Goal: Task Accomplishment & Management: Manage account settings

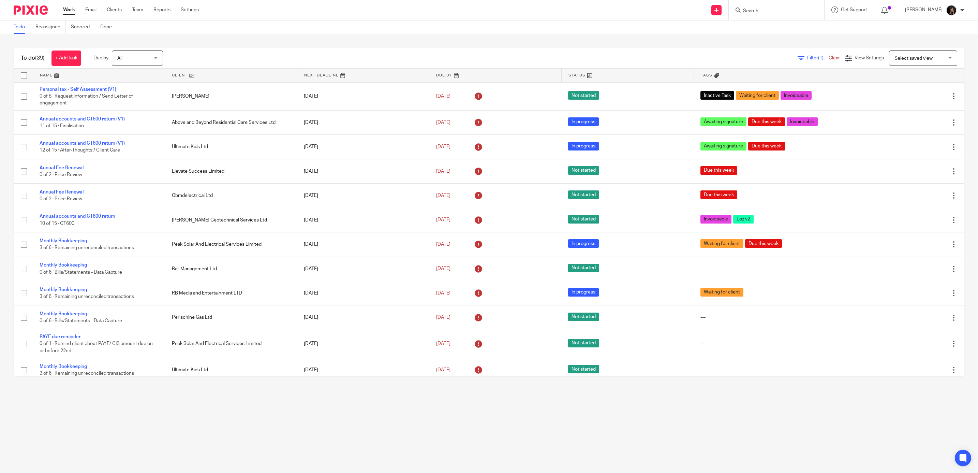
click at [27, 10] on img at bounding box center [31, 9] width 34 height 9
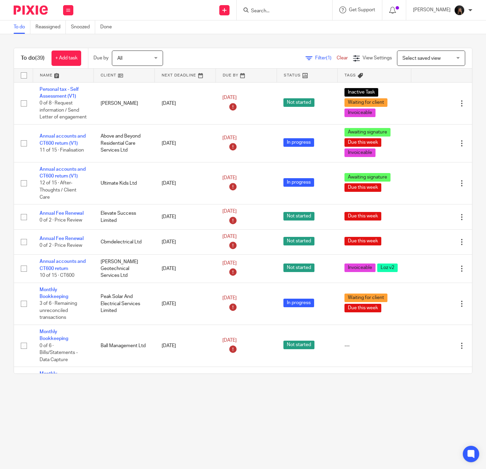
click at [44, 10] on img at bounding box center [31, 9] width 34 height 9
click at [289, 13] on input "Search" at bounding box center [280, 11] width 61 height 6
type input "abobe"
click at [301, 19] on div "Above and Beyond Residential Care Services Ltd" at bounding box center [311, 26] width 134 height 21
click at [306, 24] on link at bounding box center [310, 26] width 123 height 10
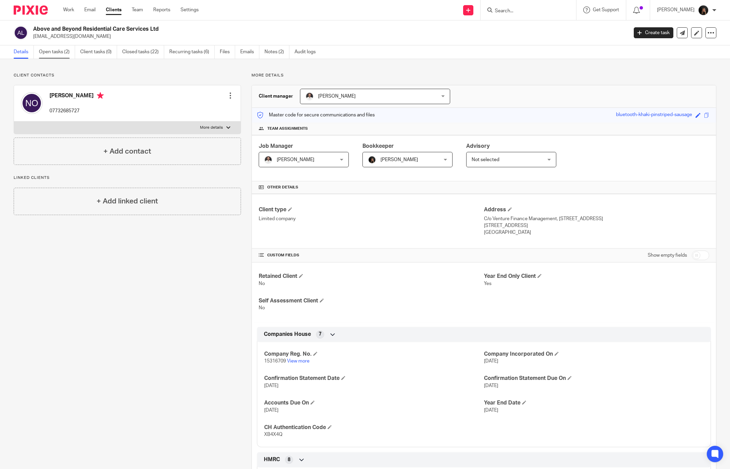
click at [60, 49] on link "Open tasks (2)" at bounding box center [57, 51] width 36 height 13
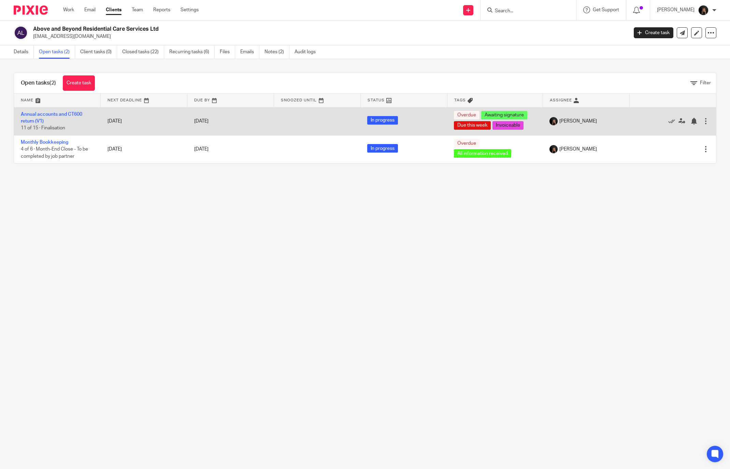
click at [59, 111] on td "Annual accounts and CT600 return (V1) 11 of 15 · Finalisation" at bounding box center [57, 121] width 87 height 28
click at [58, 117] on td "Annual accounts and CT600 return (V1) 11 of 15 · Finalisation" at bounding box center [57, 121] width 87 height 28
click at [58, 114] on link "Annual accounts and CT600 return (V1)" at bounding box center [51, 118] width 61 height 12
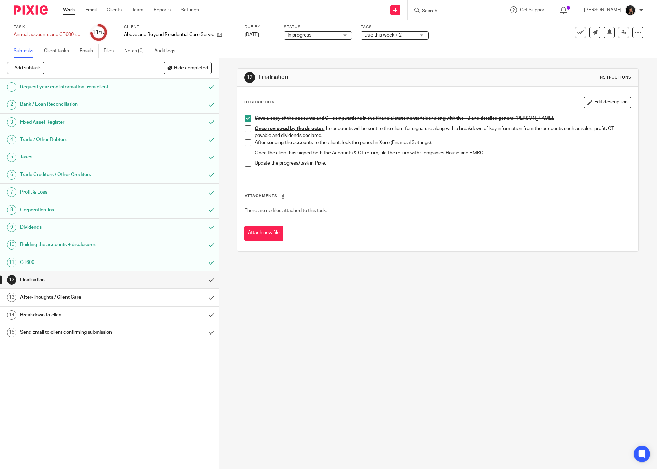
click at [246, 127] on span at bounding box center [248, 128] width 7 height 7
click at [245, 144] on span at bounding box center [248, 142] width 7 height 7
click at [57, 320] on h1 "Breakdown to client" at bounding box center [79, 315] width 119 height 10
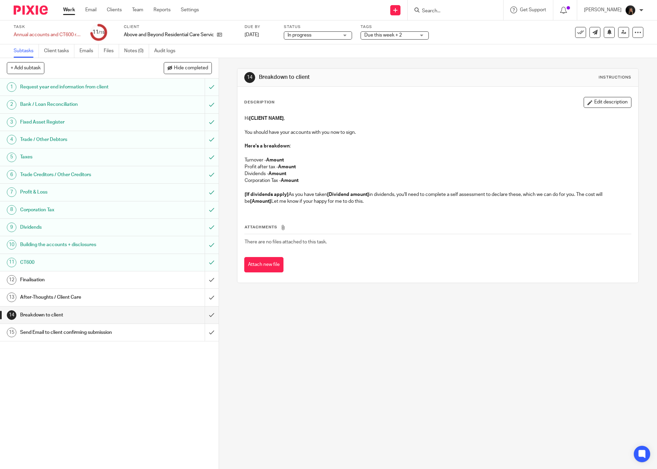
click at [60, 315] on h1 "Breakdown to client" at bounding box center [79, 315] width 119 height 10
drag, startPoint x: 240, startPoint y: 118, endPoint x: 362, endPoint y: 203, distance: 148.5
click at [362, 203] on div "Hi [CLIENT NAME] , You should have your accounts with you now to sign. Here's a…" at bounding box center [437, 161] width 393 height 98
copy div "Hi [CLIENT NAME] , You should have your accounts with you now to sign. Here's a…"
click at [379, 313] on div "14 Breakdown to client Instructions Description Edit description Hi [CLIENT NAM…" at bounding box center [438, 263] width 438 height 411
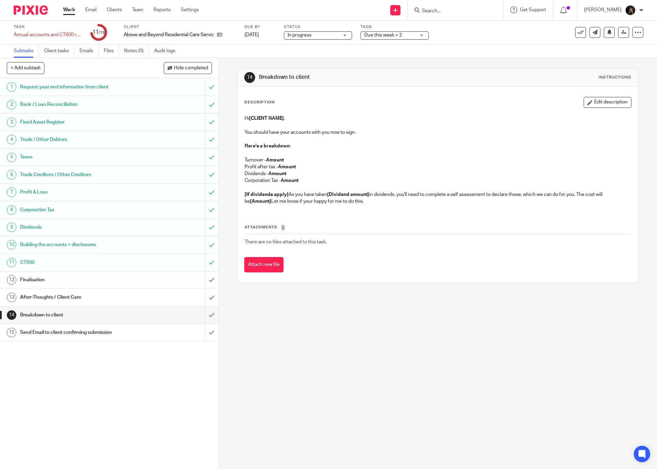
click at [37, 283] on h1 "Finalisation" at bounding box center [79, 280] width 119 height 10
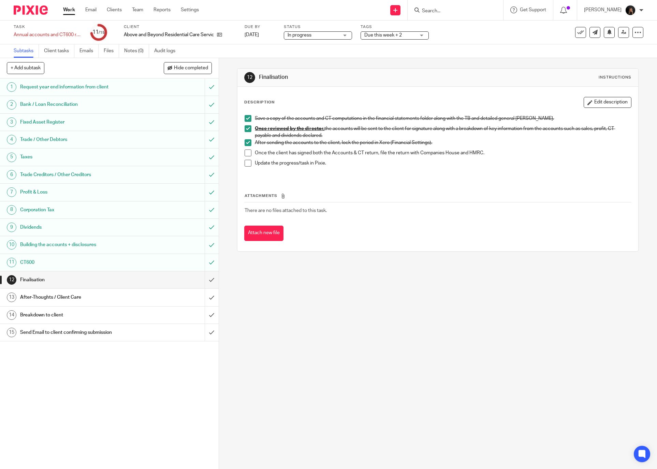
click at [35, 13] on img at bounding box center [31, 9] width 34 height 9
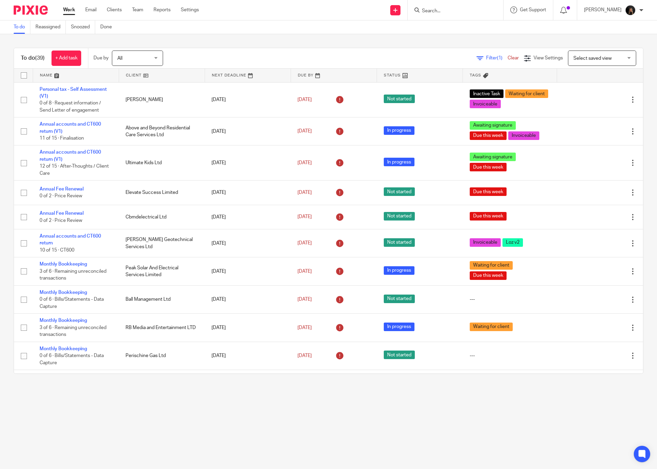
click at [436, 11] on input "Search" at bounding box center [451, 11] width 61 height 6
type input "u"
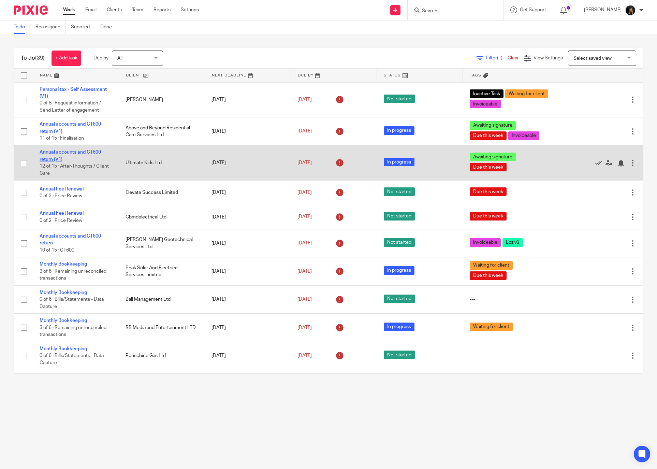
click at [58, 151] on link "Annual accounts and CT600 return (V1)" at bounding box center [70, 156] width 61 height 12
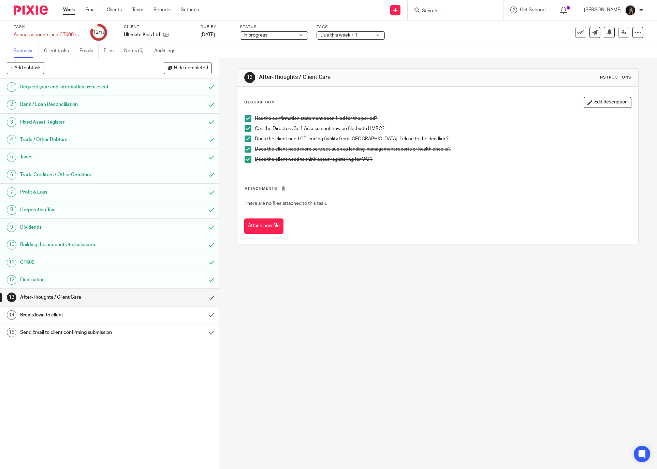
click at [330, 35] on span "Due this week + 1" at bounding box center [339, 35] width 38 height 5
click at [406, 54] on div "Subtasks Client tasks Emails Files Notes (0) Audit logs" at bounding box center [328, 51] width 657 height 14
click at [202, 298] on input "submit" at bounding box center [109, 297] width 219 height 17
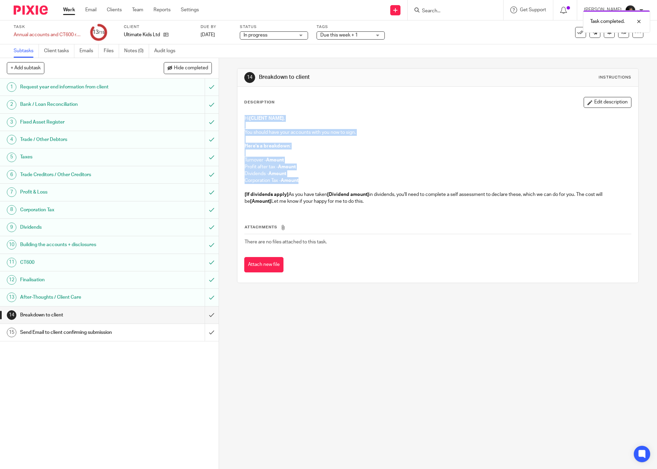
drag, startPoint x: 242, startPoint y: 118, endPoint x: 304, endPoint y: 181, distance: 89.2
click at [304, 181] on div "Hi [CLIENT NAME] , You should have your accounts with you now to sign. Here's a…" at bounding box center [437, 161] width 393 height 98
copy div "Hi [CLIENT NAME] , You should have your accounts with you now to sign. Here's a…"
click at [31, 13] on img at bounding box center [31, 9] width 34 height 9
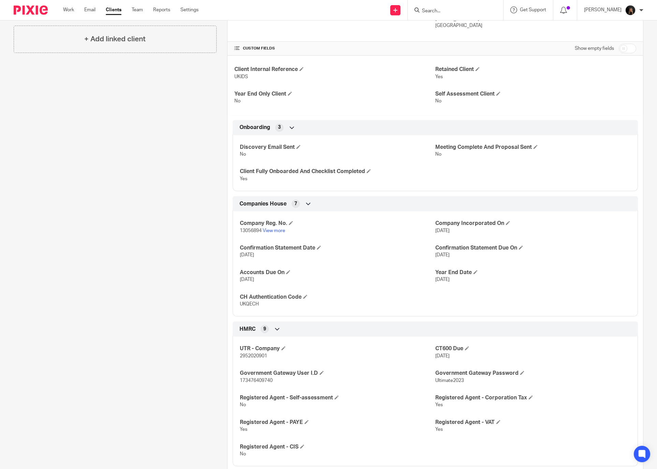
scroll to position [273, 0]
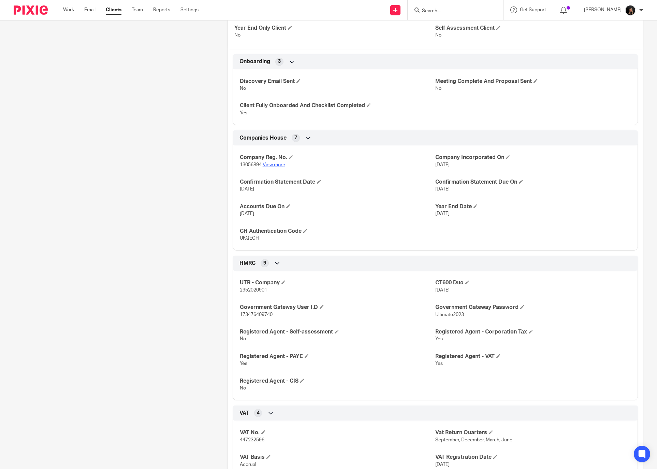
click at [272, 165] on link "View more" at bounding box center [274, 164] width 23 height 5
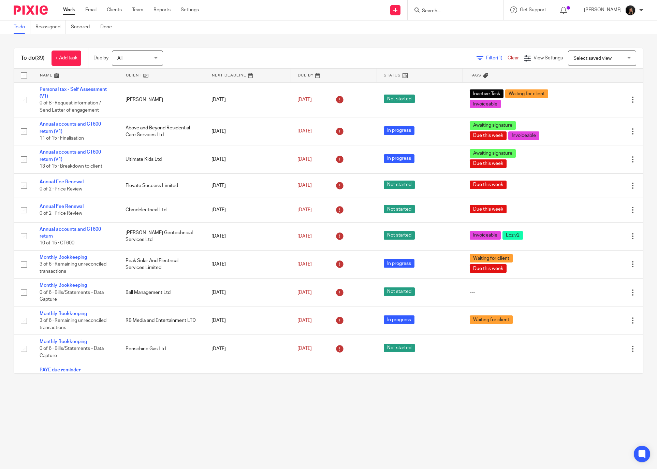
drag, startPoint x: 44, startPoint y: 12, endPoint x: 51, endPoint y: 1, distance: 13.2
click at [44, 12] on img at bounding box center [31, 9] width 34 height 9
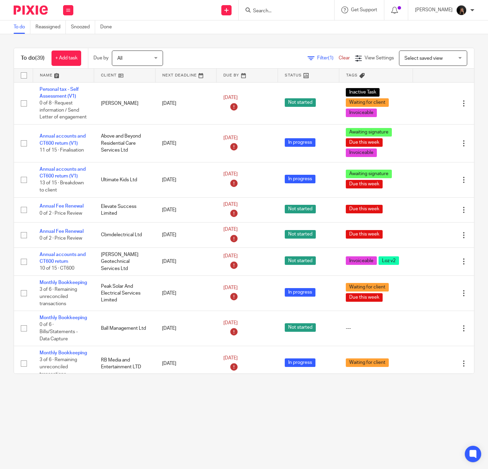
drag, startPoint x: 36, startPoint y: 11, endPoint x: 53, endPoint y: 4, distance: 18.5
click at [36, 11] on img at bounding box center [31, 9] width 34 height 9
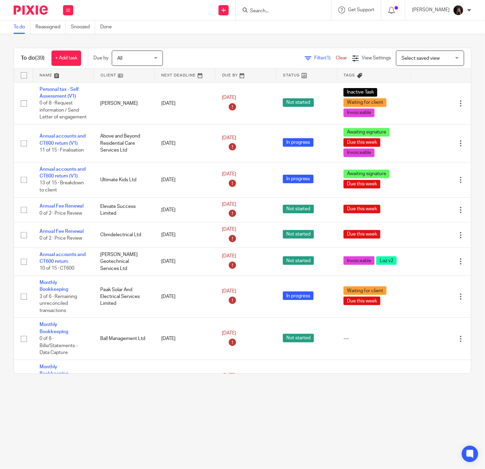
click at [17, 15] on div at bounding box center [28, 10] width 56 height 20
click at [44, 10] on img at bounding box center [31, 9] width 34 height 9
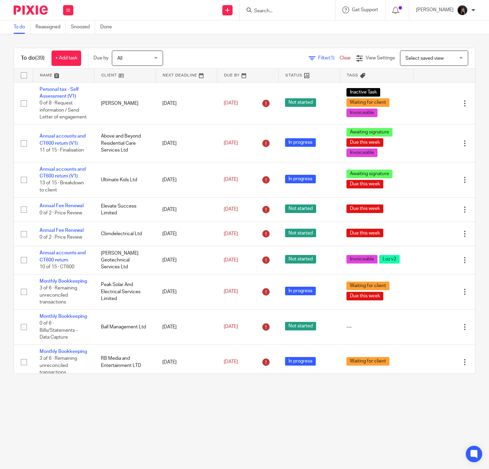
click at [285, 19] on div at bounding box center [288, 10] width 96 height 20
click at [286, 13] on input "Search" at bounding box center [283, 11] width 61 height 6
type input "plug"
click at [276, 40] on div "Plug -In Rehab Gary McNamara < garymcnamara88@gmail.com >" at bounding box center [310, 29] width 126 height 27
click at [280, 33] on link at bounding box center [309, 29] width 115 height 16
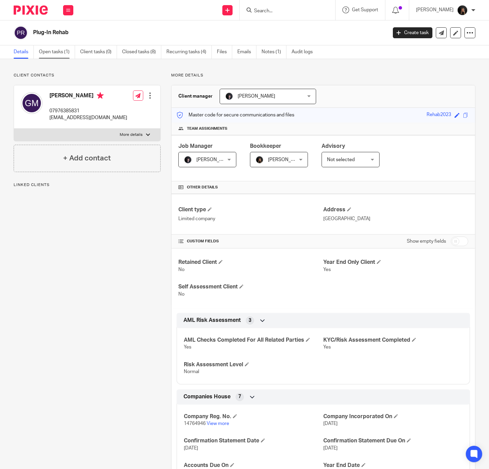
click at [57, 52] on link "Open tasks (1)" at bounding box center [57, 51] width 36 height 13
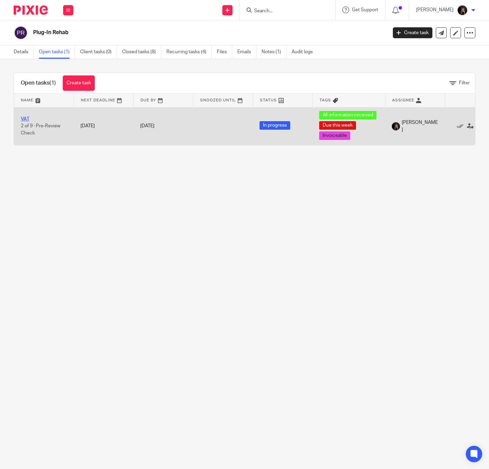
click at [24, 117] on link "VAT" at bounding box center [25, 119] width 9 height 5
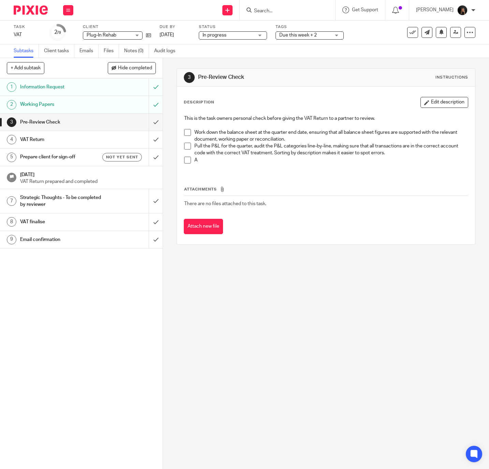
click at [187, 127] on p at bounding box center [326, 125] width 284 height 7
click at [180, 135] on div "This is the task owners personal check before giving the VAT Return to a partne…" at bounding box center [325, 141] width 291 height 61
click at [184, 135] on span at bounding box center [187, 132] width 7 height 7
click at [188, 144] on span at bounding box center [187, 146] width 7 height 7
click at [465, 92] on div "3 Pre-Review Check Instructions Description Edit description This is the task o…" at bounding box center [326, 263] width 326 height 411
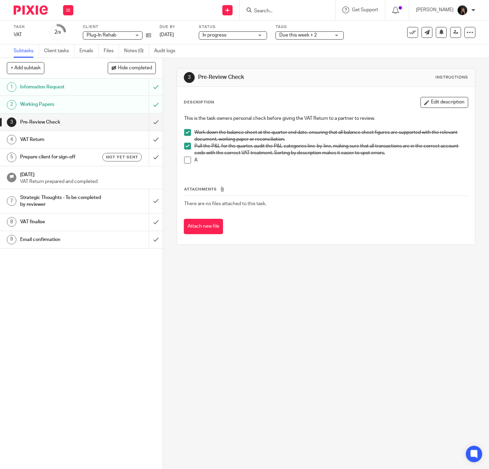
click at [184, 163] on span at bounding box center [187, 160] width 7 height 7
drag, startPoint x: 141, startPoint y: 123, endPoint x: 154, endPoint y: 121, distance: 13.5
click at [141, 123] on input "submit" at bounding box center [81, 122] width 163 height 17
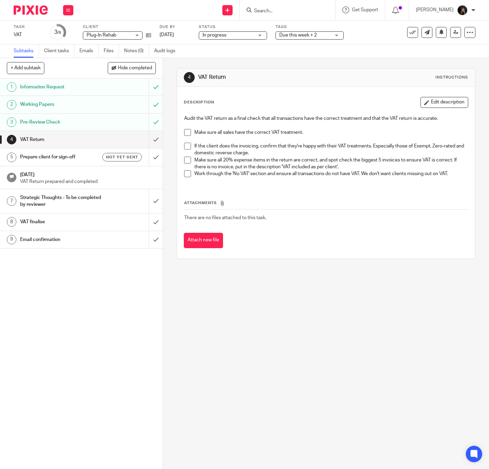
click at [186, 136] on li "Make sure all sales have the correct VAT treatment." at bounding box center [326, 136] width 284 height 14
click at [188, 129] on span at bounding box center [187, 132] width 7 height 7
click at [181, 151] on div "Audit the VAT return as a final check that all transactions have the correct tr…" at bounding box center [326, 149] width 291 height 74
click at [185, 148] on span at bounding box center [187, 146] width 7 height 7
click at [189, 166] on li "Make sure all 20% expense items in the return are correct, and spot check the b…" at bounding box center [326, 164] width 284 height 14
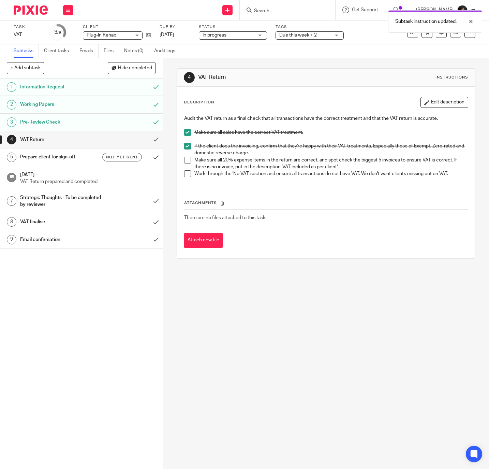
click at [189, 160] on li "Make sure all 20% expense items in the return are correct, and spot check the b…" at bounding box center [326, 164] width 284 height 14
click at [187, 171] on span at bounding box center [187, 173] width 7 height 7
click at [187, 157] on span at bounding box center [187, 160] width 7 height 7
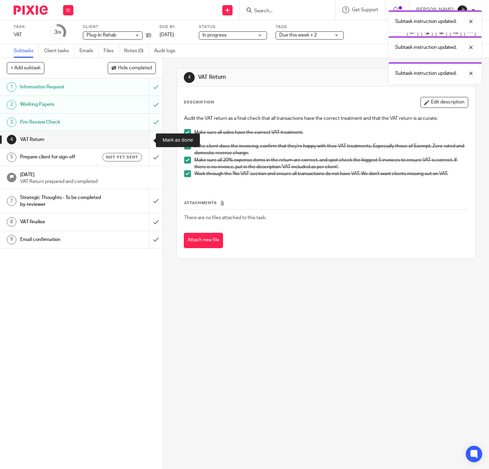
click at [145, 137] on input "submit" at bounding box center [81, 139] width 163 height 17
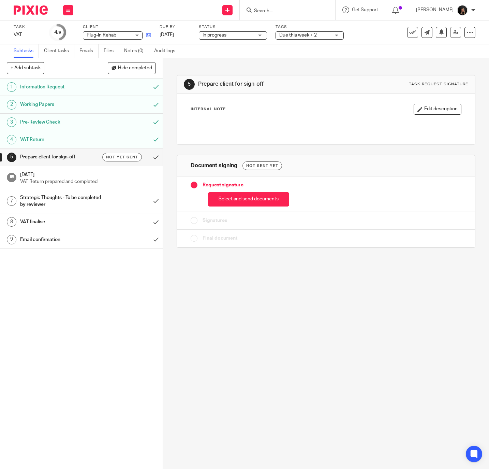
click at [148, 33] on icon at bounding box center [148, 35] width 5 height 5
click at [453, 30] on icon at bounding box center [455, 32] width 5 height 5
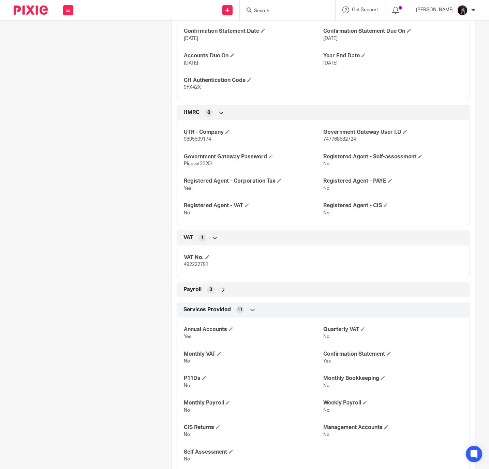
scroll to position [434, 0]
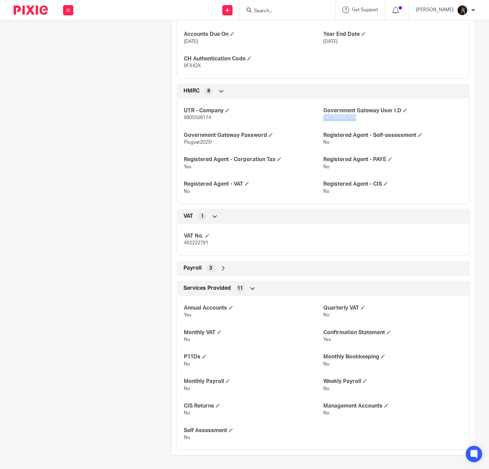
drag, startPoint x: 355, startPoint y: 119, endPoint x: 318, endPoint y: 119, distance: 37.9
click at [323, 119] on p "747768582724" at bounding box center [392, 117] width 139 height 7
copy span "747768582724"
drag, startPoint x: 211, startPoint y: 138, endPoint x: 181, endPoint y: 139, distance: 30.0
click at [184, 139] on p "Plugvat2025!" at bounding box center [253, 142] width 139 height 7
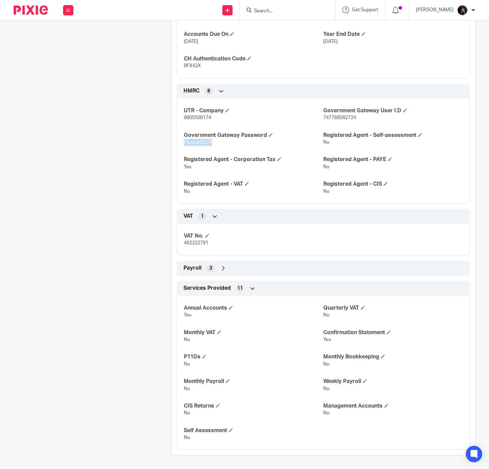
copy span "Plugvat2025!"
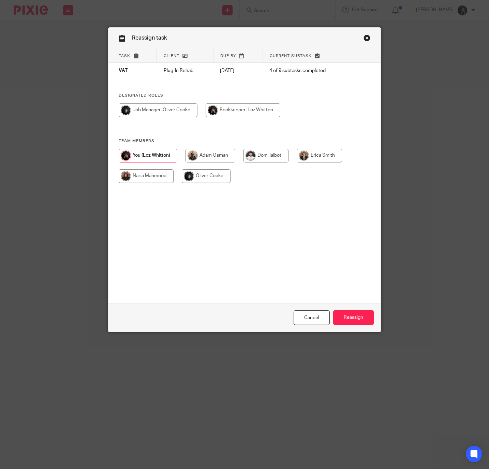
click at [214, 176] on input "radio" at bounding box center [206, 176] width 49 height 14
radio input "true"
click at [247, 216] on div "Task Client Due by Current subtask VAT Plug-In Rehab [DATE] 4 of 9 subtasks com…" at bounding box center [244, 176] width 272 height 254
click at [342, 321] on input "Reassign" at bounding box center [353, 317] width 41 height 15
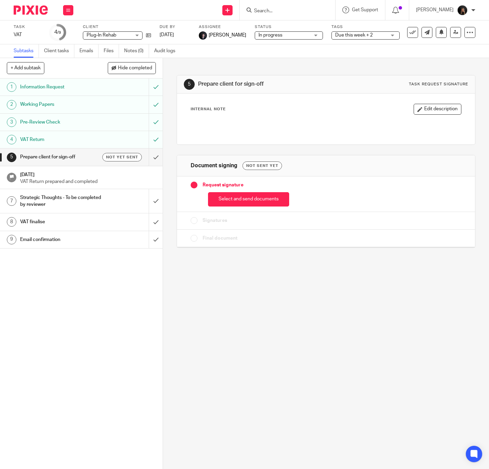
click at [54, 133] on link "4 VAT Return" at bounding box center [74, 139] width 149 height 17
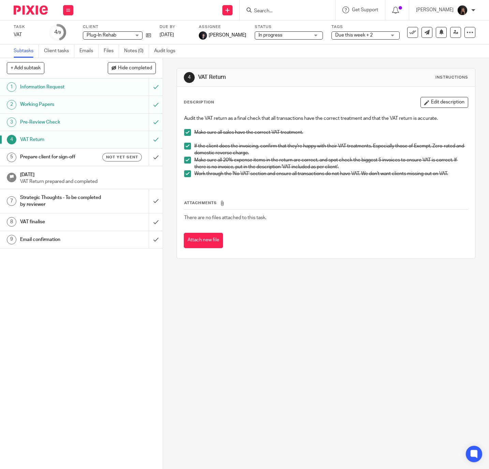
click at [56, 123] on h1 "Pre-Review Check" at bounding box center [60, 122] width 81 height 10
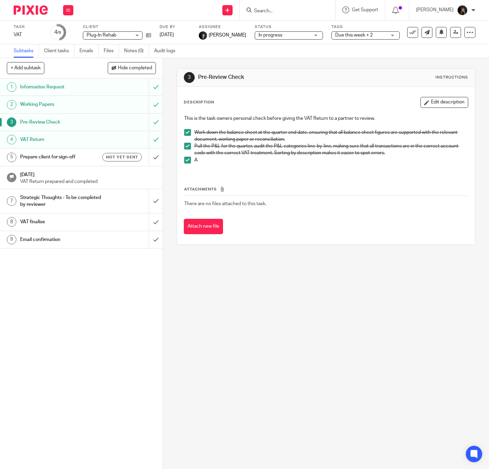
drag, startPoint x: 262, startPoint y: 320, endPoint x: 266, endPoint y: 323, distance: 5.1
click at [266, 323] on div "3 Pre-Review Check Instructions Description Edit description This is the task o…" at bounding box center [326, 263] width 326 height 411
click at [32, 9] on img at bounding box center [31, 9] width 34 height 9
